Goal: Task Accomplishment & Management: Manage account settings

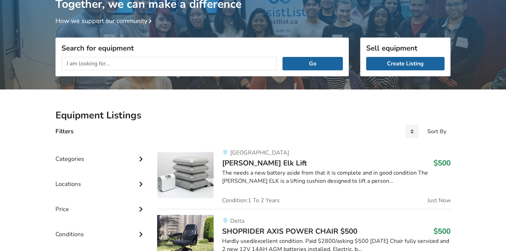
scroll to position [60, 0]
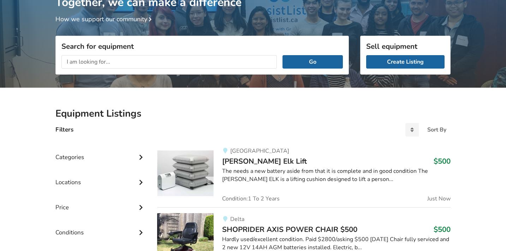
click at [262, 169] on div "The needs a new battery aside from that it is complete and in good condition Th…" at bounding box center [336, 175] width 228 height 16
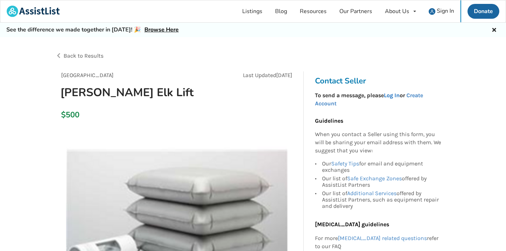
click at [391, 95] on link "Log In" at bounding box center [392, 95] width 16 height 7
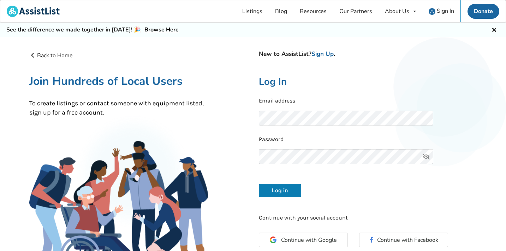
click at [279, 186] on button "Log in" at bounding box center [280, 190] width 42 height 13
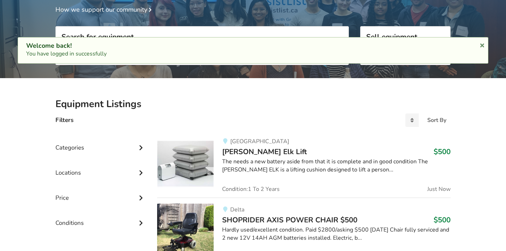
scroll to position [69, 0]
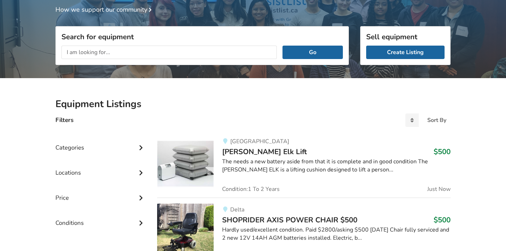
click at [257, 157] on div "The needs a new battery aside from that it is complete and in good condition Th…" at bounding box center [336, 165] width 228 height 16
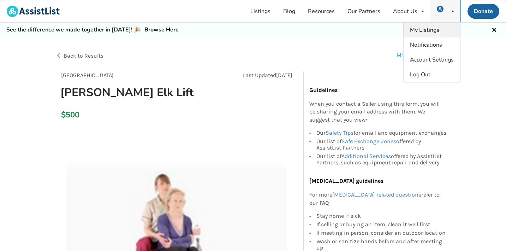
click at [441, 32] on link "My Listings" at bounding box center [432, 30] width 56 height 15
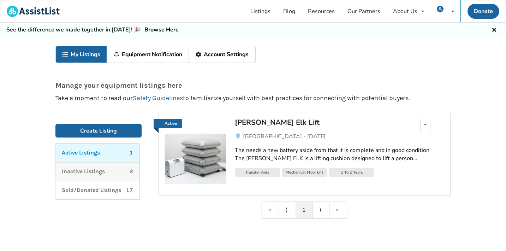
click at [95, 172] on p "Inactive Listings" at bounding box center [83, 171] width 43 height 8
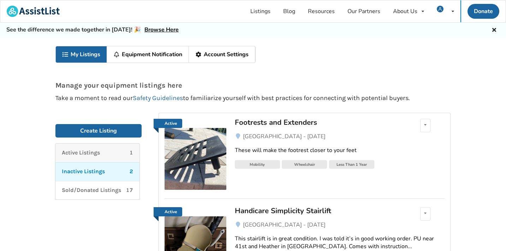
click at [87, 149] on p "Active Listings" at bounding box center [81, 153] width 38 height 8
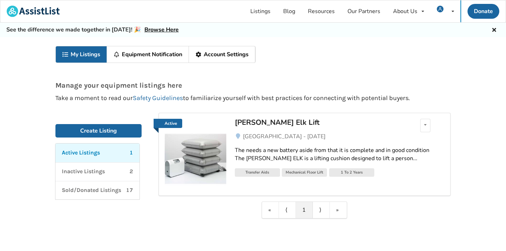
click at [88, 52] on link "My Listings" at bounding box center [81, 54] width 51 height 16
click at [73, 51] on link "My Listings" at bounding box center [81, 54] width 51 height 16
click at [422, 29] on span "My Listings" at bounding box center [424, 30] width 29 height 8
click at [322, 144] on link "The needs a new battery aside from that it is complete and in good condition Th…" at bounding box center [340, 155] width 210 height 28
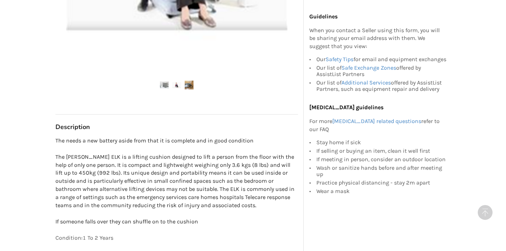
scroll to position [278, 0]
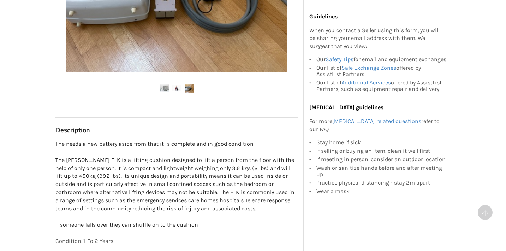
click at [65, 143] on p "The needs a new battery aside from that it is complete and in good condition Th…" at bounding box center [176, 184] width 243 height 89
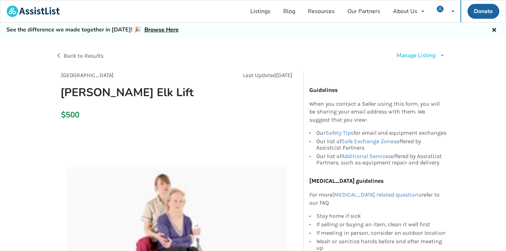
scroll to position [0, 0]
click at [407, 56] on div "Manage Listing" at bounding box center [415, 56] width 39 height 8
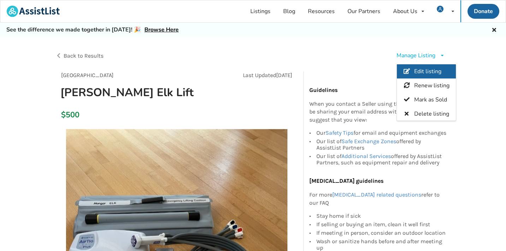
click at [418, 68] on span "Edit listing" at bounding box center [427, 71] width 27 height 8
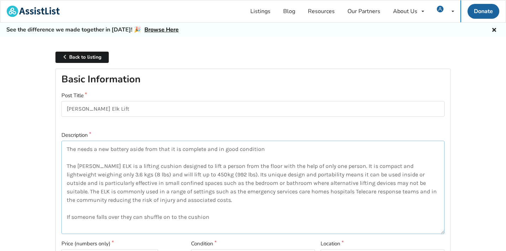
click at [75, 148] on textarea "The needs a new battery aside from that it is complete and in good condition Th…" at bounding box center [252, 187] width 383 height 93
type textarea "It needs a new battery aside from that it is complete and in good condition The…"
click at [94, 167] on textarea "It needs a new battery aside from that it is complete and in good condition The…" at bounding box center [252, 187] width 383 height 93
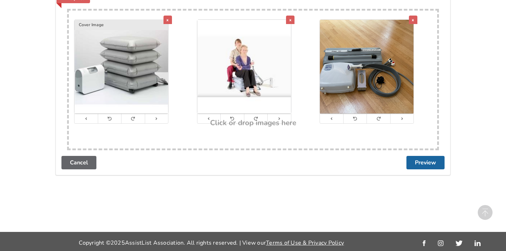
scroll to position [413, 0]
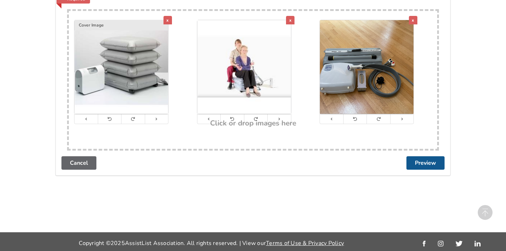
click at [423, 159] on button "Preview" at bounding box center [425, 162] width 38 height 13
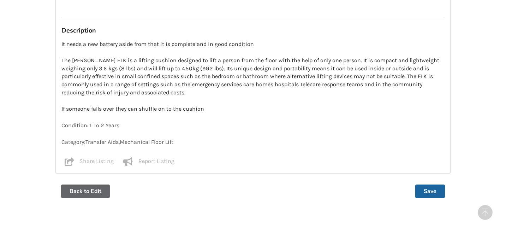
scroll to position [526, 0]
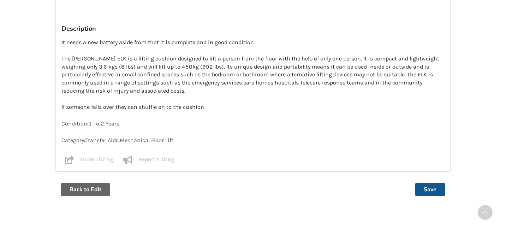
click at [427, 184] on button "Save" at bounding box center [430, 189] width 30 height 13
